Goal: Find specific page/section: Find specific page/section

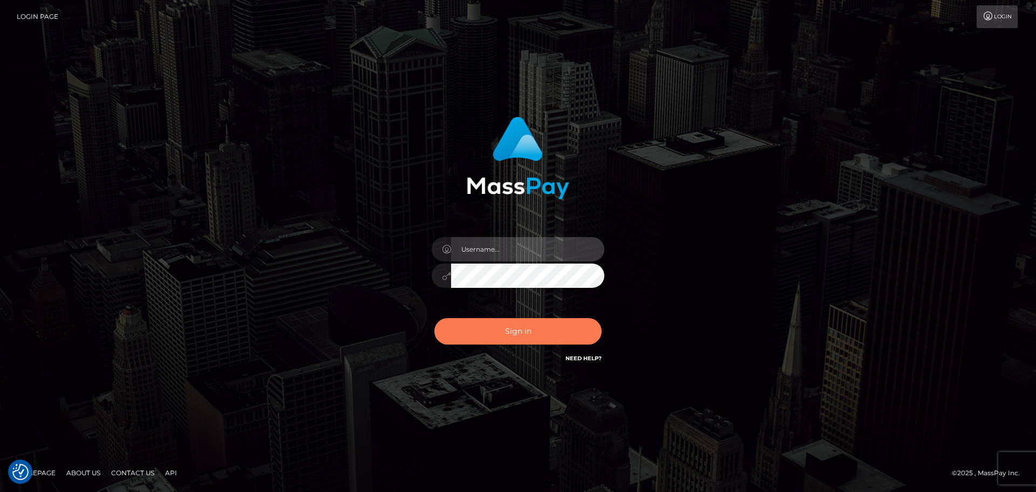
type input "Bedis"
click at [554, 329] on button "Sign in" at bounding box center [517, 331] width 167 height 26
type input "Bedis"
click at [554, 329] on button "Sign in" at bounding box center [517, 331] width 167 height 26
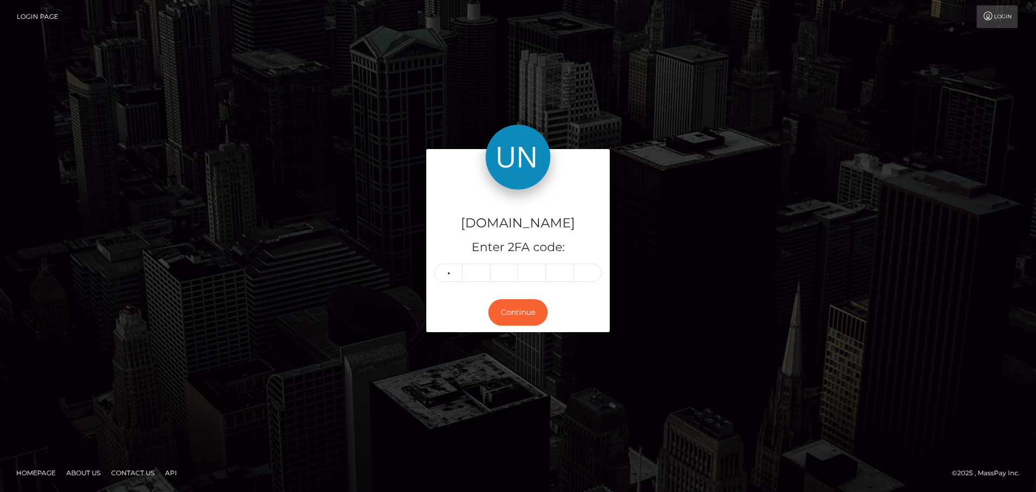
type input "6"
type input "0"
type input "9"
type input "6"
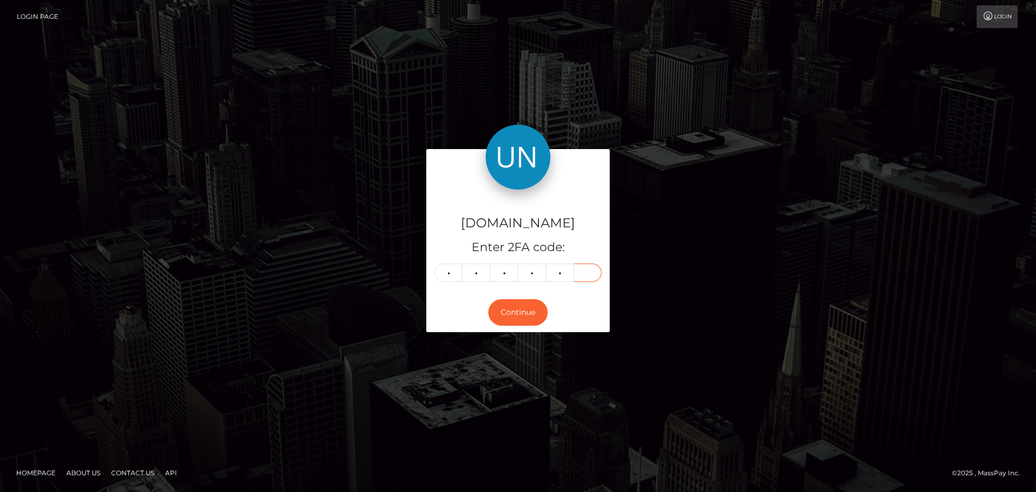
type input "5"
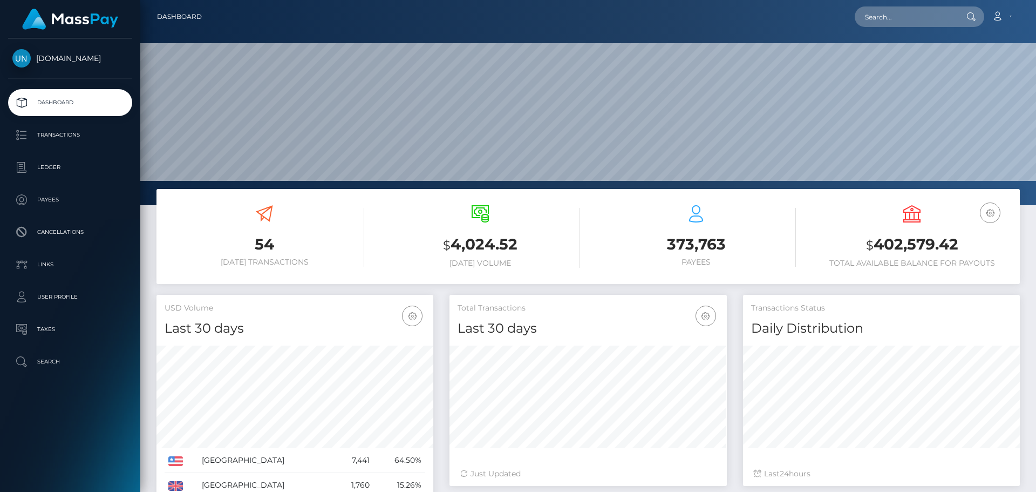
scroll to position [192, 277]
click at [907, 11] on input "text" at bounding box center [905, 16] width 101 height 21
paste input "faviolavaleria61@gmail.com"
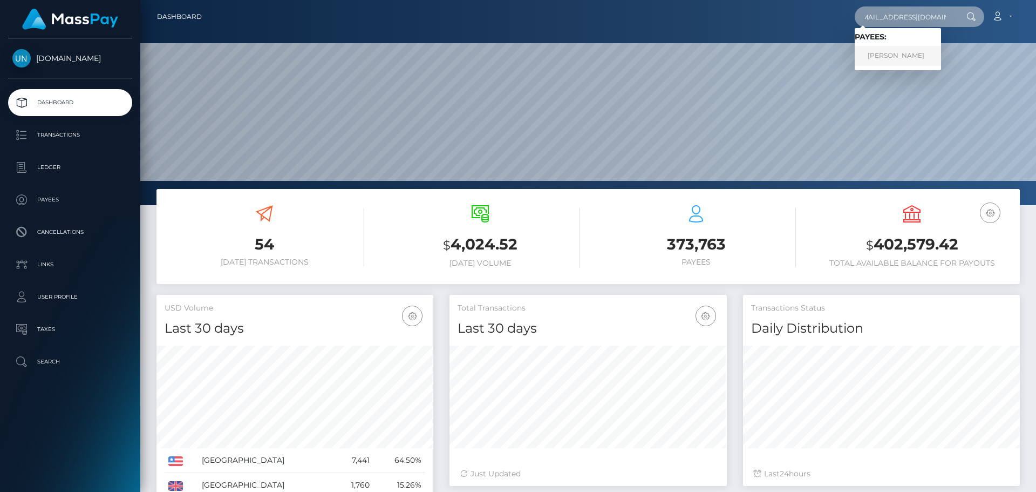
type input "faviolavaleria61@gmail.com"
click at [912, 59] on link "FAVIOLA VALERIA RAMOS DEL RIO" at bounding box center [898, 56] width 86 height 20
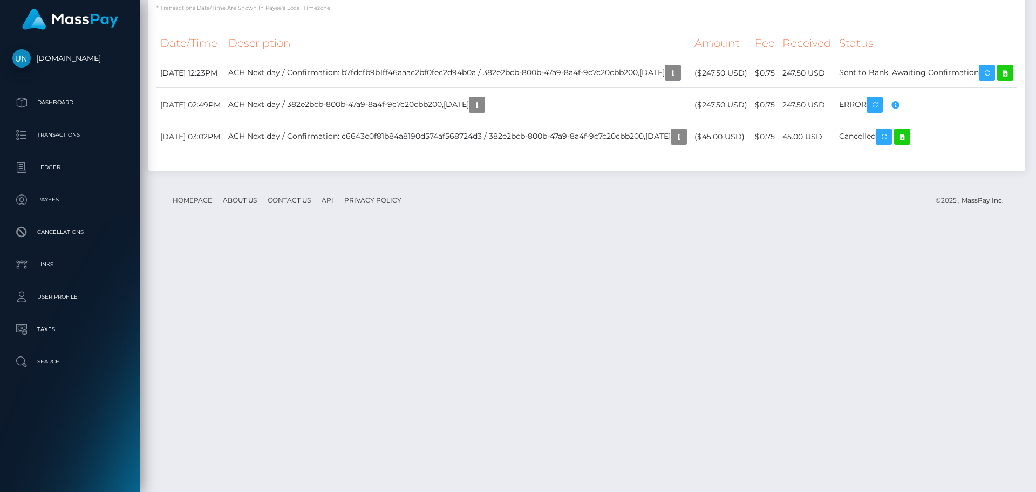
scroll to position [2051, 0]
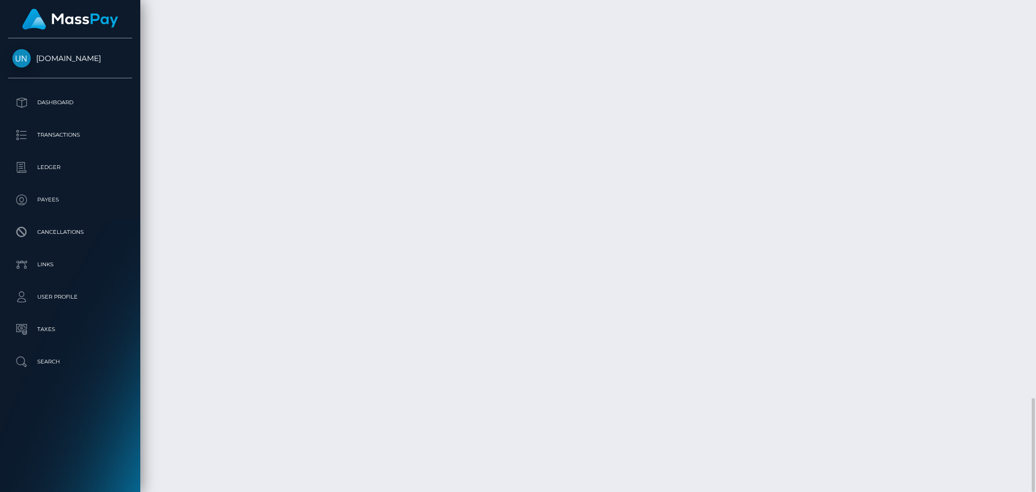
scroll to position [2276, 0]
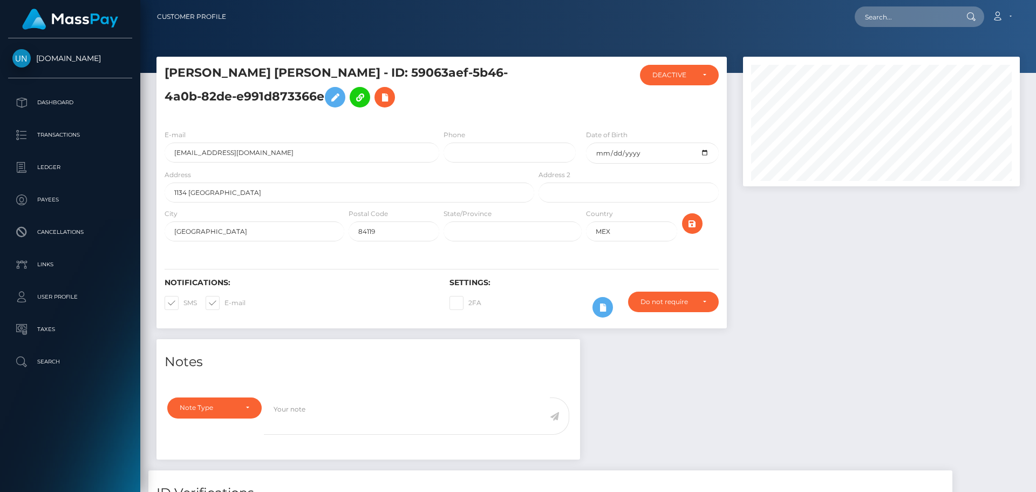
scroll to position [130, 277]
